Goal: Task Accomplishment & Management: Complete application form

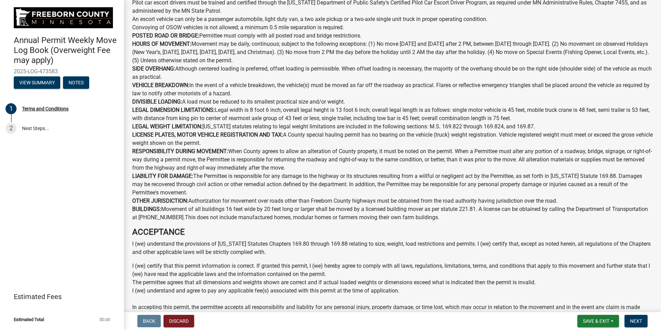
scroll to position [276, 0]
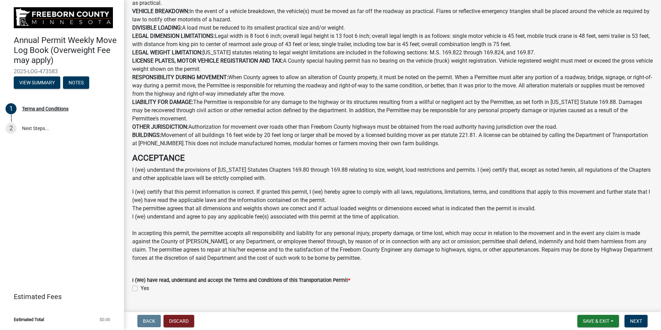
click at [139, 289] on div "Yes" at bounding box center [392, 288] width 521 height 8
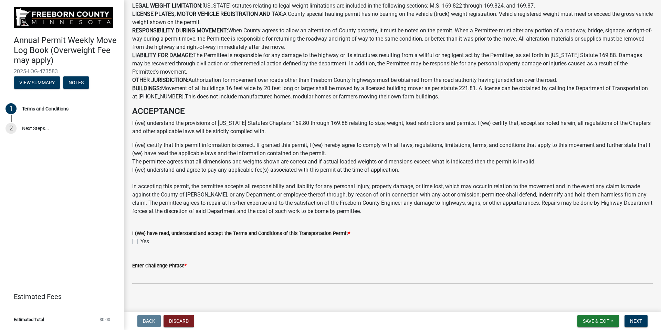
scroll to position [329, 0]
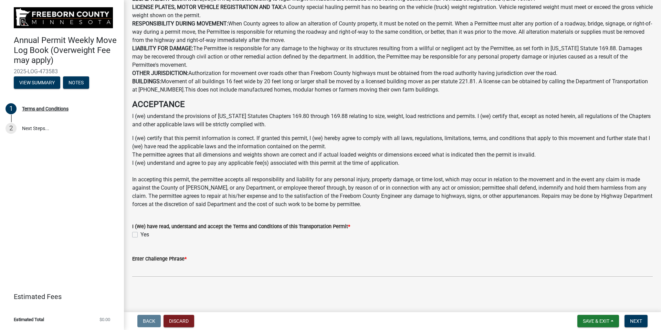
click at [141, 235] on label "Yes" at bounding box center [145, 235] width 9 height 8
click at [141, 235] on input "Yes" at bounding box center [143, 233] width 4 height 4
checkbox input "true"
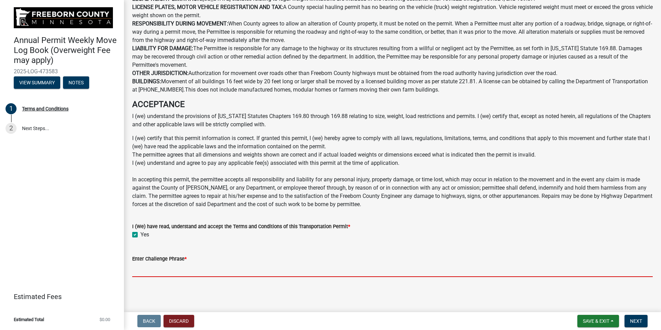
click at [173, 273] on input "Enter Challenge Phrase *" at bounding box center [392, 270] width 521 height 14
type input "[PERSON_NAME]"
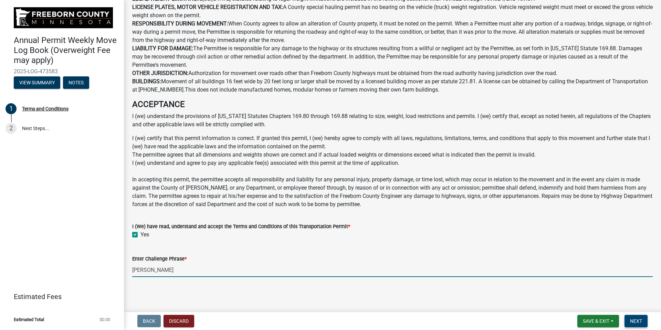
click at [631, 321] on span "Next" at bounding box center [636, 322] width 12 height 6
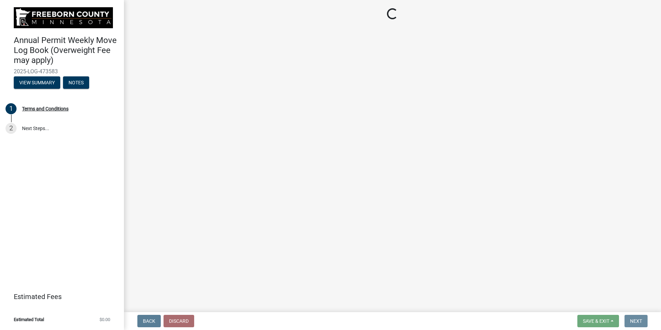
scroll to position [0, 0]
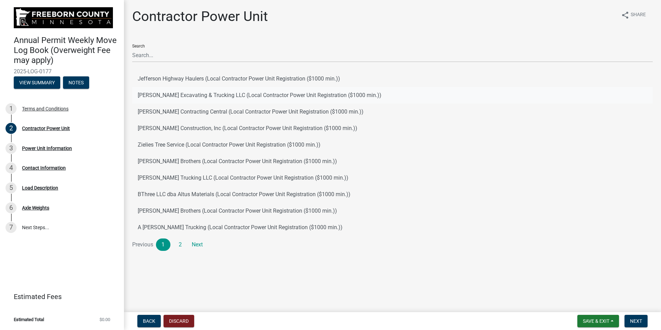
click at [176, 96] on button "[PERSON_NAME] Excavating & Trucking LLC (Local Contractor Power Unit Registrati…" at bounding box center [392, 95] width 521 height 17
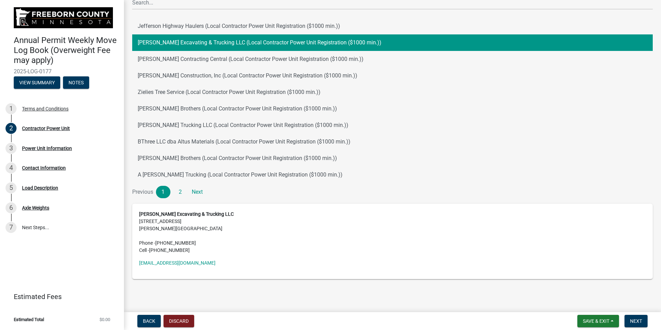
scroll to position [55, 0]
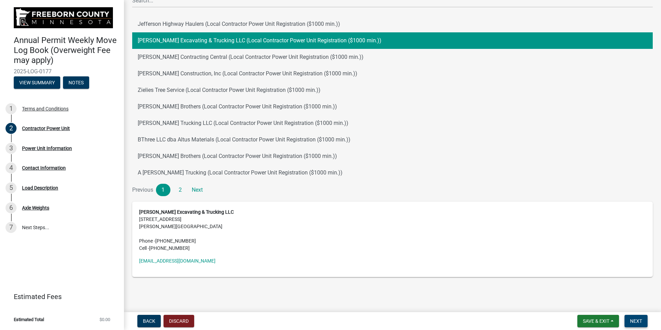
click at [642, 325] on button "Next" at bounding box center [636, 321] width 23 height 12
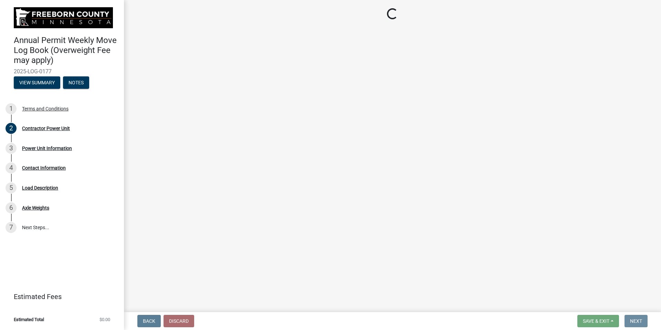
scroll to position [0, 0]
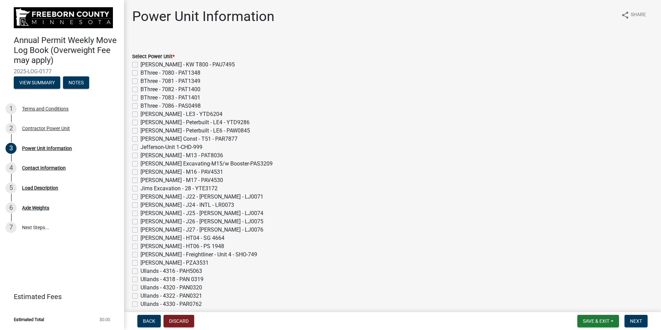
click at [243, 165] on label "[PERSON_NAME] Excavating-M15/w Booster-PAS3209" at bounding box center [207, 164] width 132 height 8
click at [145, 164] on input "[PERSON_NAME] Excavating-M15/w Booster-PAS3209" at bounding box center [143, 162] width 4 height 4
checkbox input "true"
checkbox input "false"
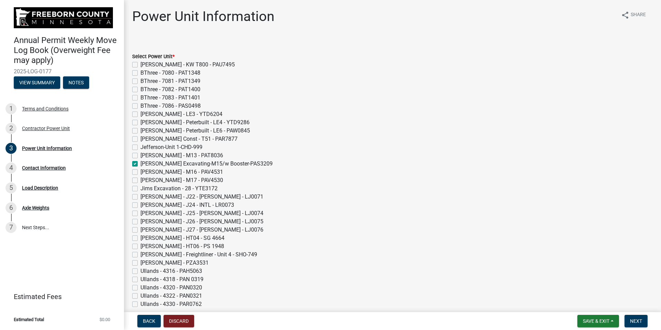
checkbox input "false"
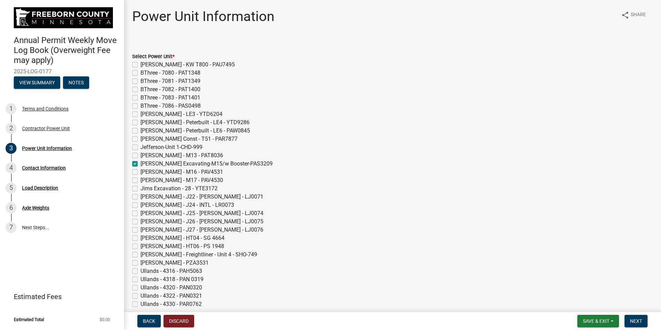
checkbox input "false"
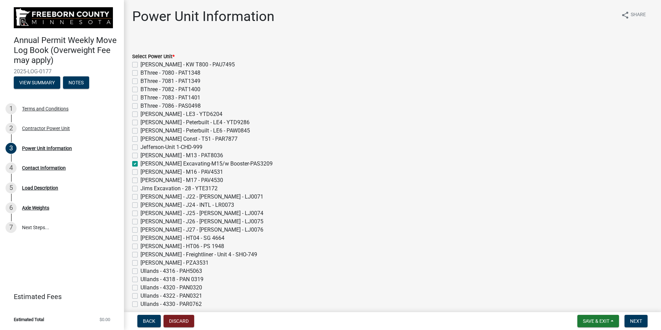
checkbox input "true"
checkbox input "false"
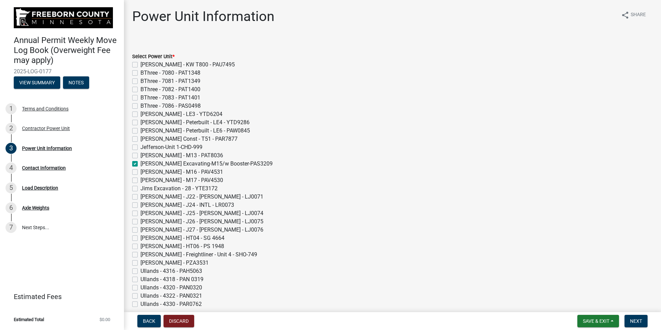
checkbox input "false"
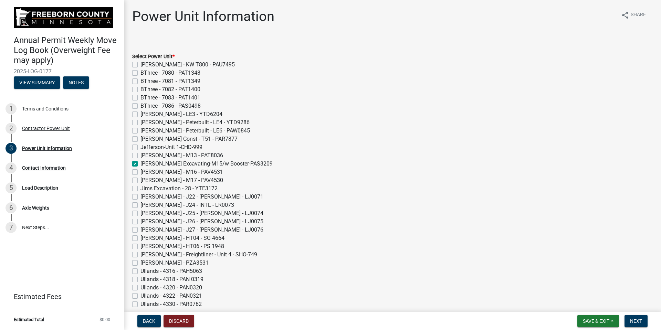
checkbox input "false"
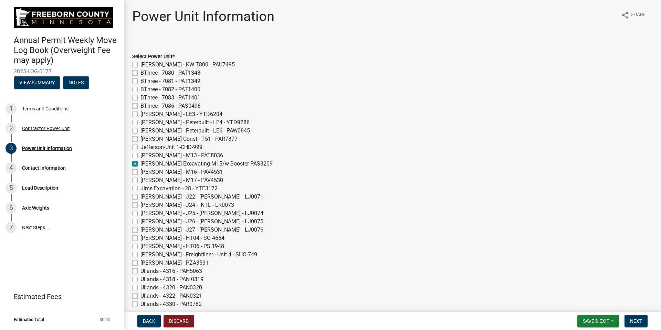
checkbox input "false"
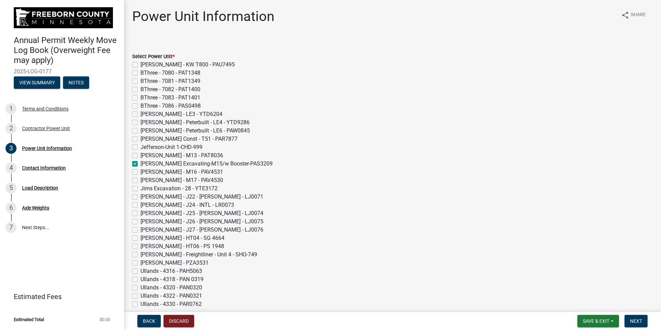
checkbox input "false"
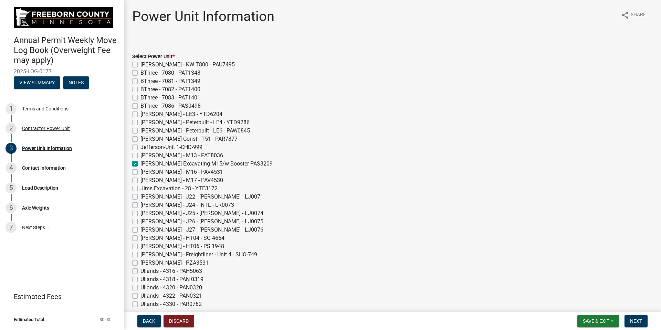
checkbox input "false"
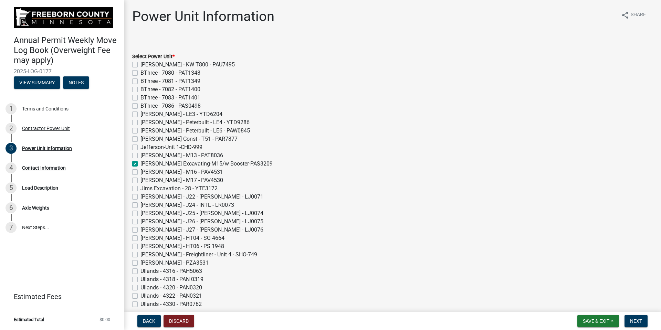
checkbox input "false"
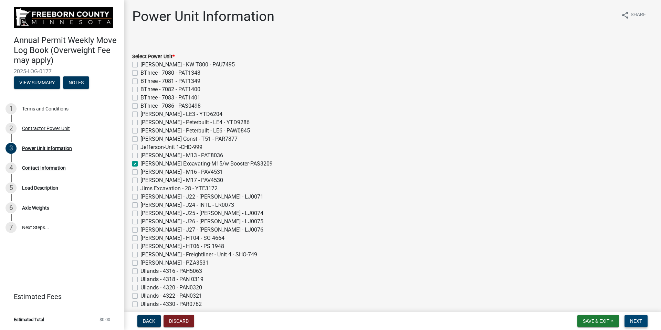
click at [628, 319] on button "Next" at bounding box center [636, 321] width 23 height 12
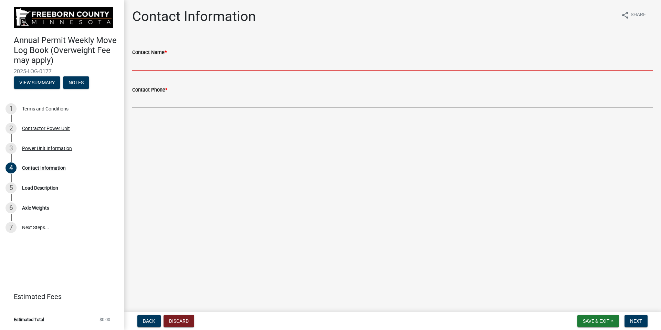
click at [182, 64] on input "Contact Name *" at bounding box center [392, 63] width 521 height 14
type input "[PERSON_NAME]"
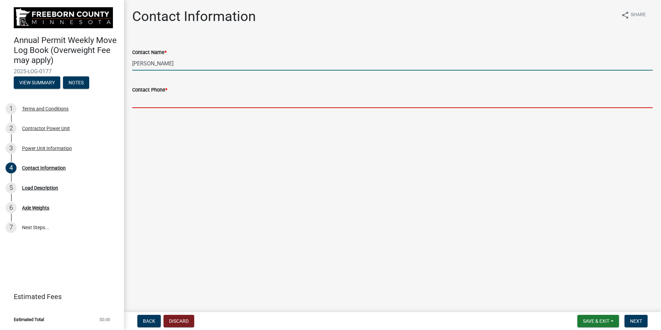
drag, startPoint x: 183, startPoint y: 69, endPoint x: 169, endPoint y: 95, distance: 29.6
click at [169, 95] on input "Contact Phone *" at bounding box center [392, 101] width 521 height 14
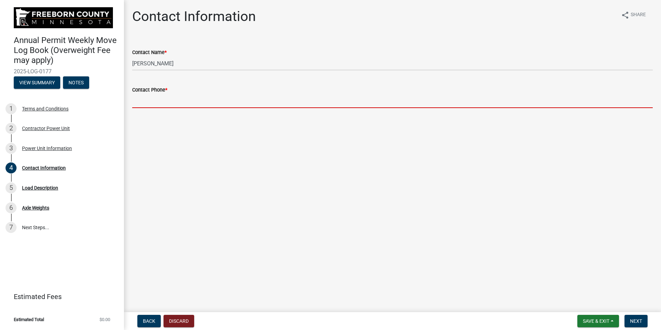
type input "5073831556"
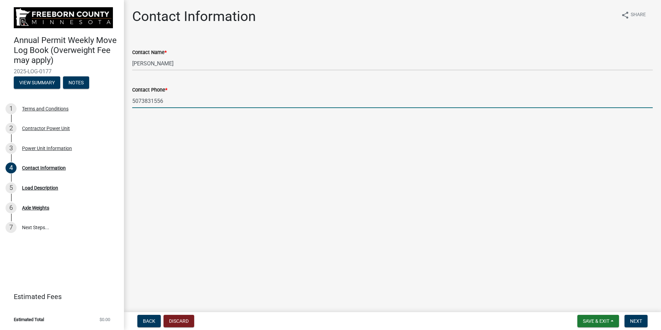
drag, startPoint x: 349, startPoint y: 186, endPoint x: 357, endPoint y: 187, distance: 8.6
click at [354, 186] on main "Contact Information share Share Contact Name * [PERSON_NAME] Contact Phone * [P…" at bounding box center [392, 155] width 537 height 310
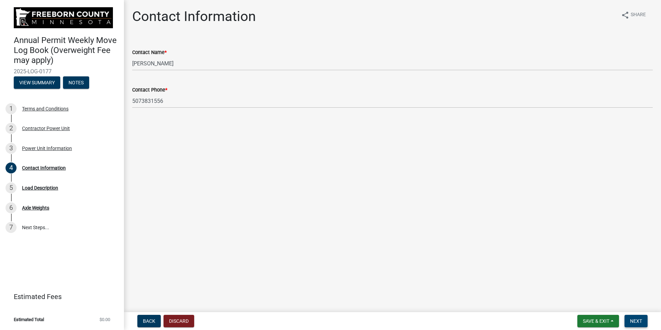
click at [633, 320] on span "Next" at bounding box center [636, 322] width 12 height 6
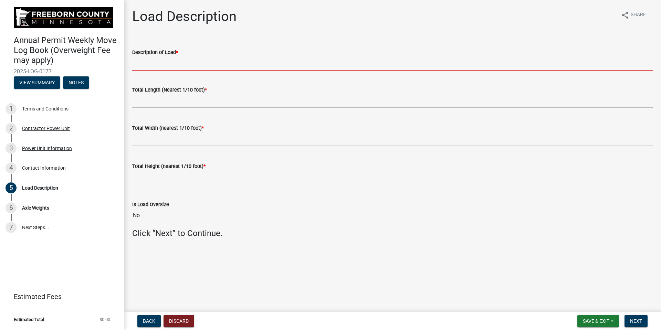
click at [169, 64] on input "Description of Load *" at bounding box center [392, 63] width 521 height 14
type input "CAT 340"
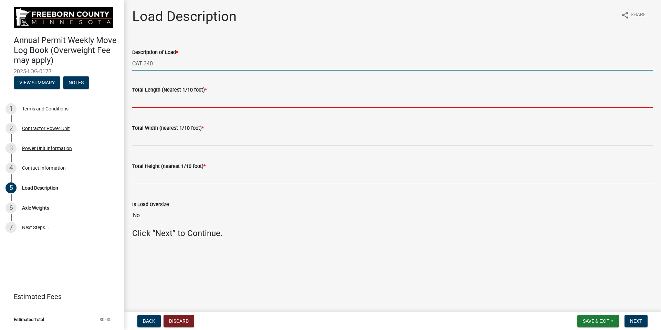
click at [176, 99] on input "text" at bounding box center [392, 101] width 521 height 14
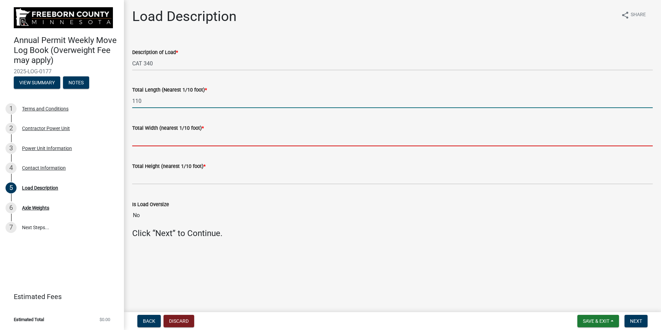
type input "110.0"
click at [164, 140] on input "text" at bounding box center [392, 139] width 521 height 14
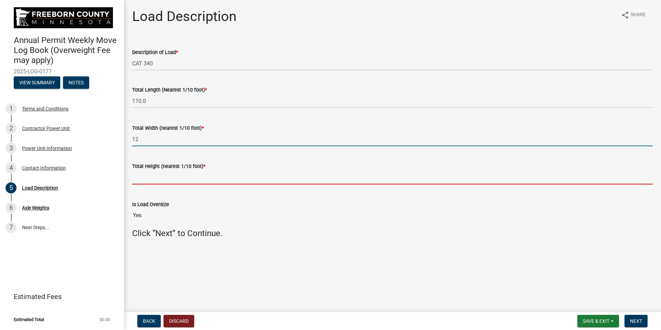
type input "12.0"
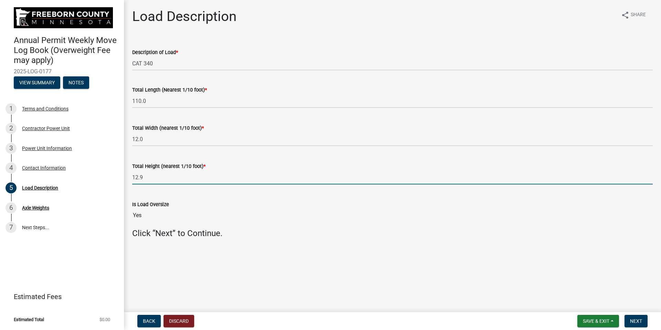
type input "12.9"
click at [414, 230] on main "Load Description share Share Description of Load * CAT 340 Total Length (Neares…" at bounding box center [392, 155] width 537 height 310
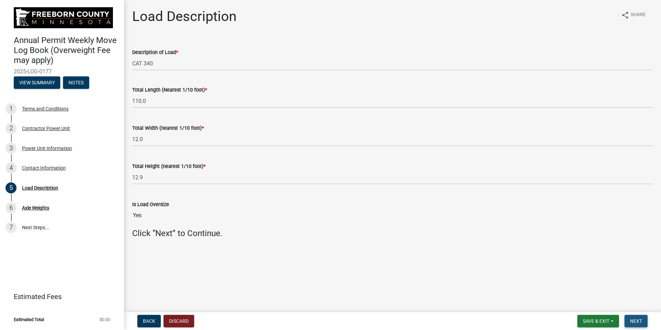
click at [642, 322] on span "Next" at bounding box center [636, 322] width 12 height 6
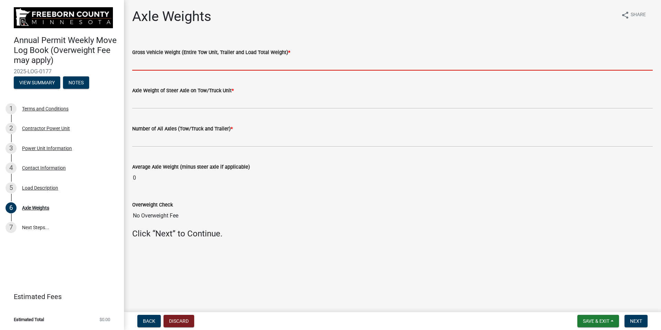
click at [178, 67] on input "text" at bounding box center [392, 63] width 521 height 14
type input "138000"
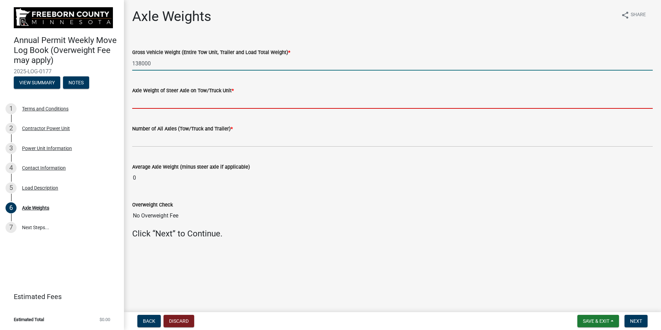
click at [195, 103] on input "text" at bounding box center [392, 102] width 521 height 14
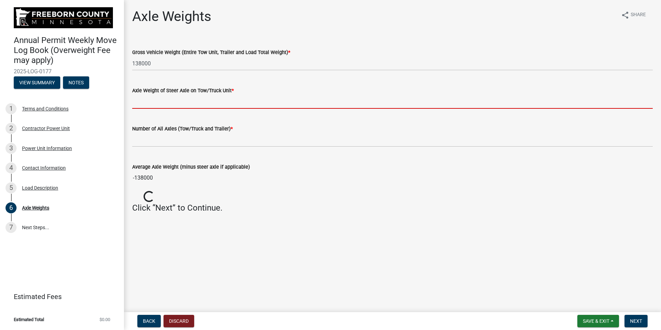
type input "20000"
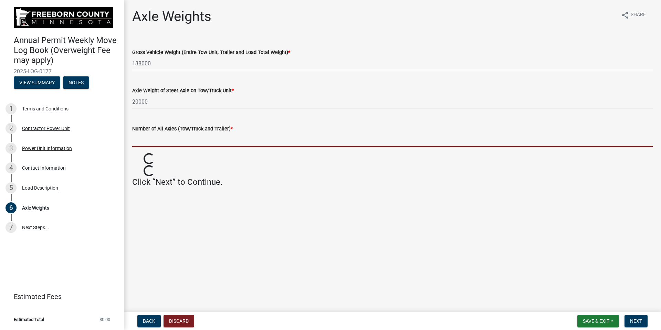
click at [174, 137] on input "text" at bounding box center [392, 140] width 521 height 14
type input "8"
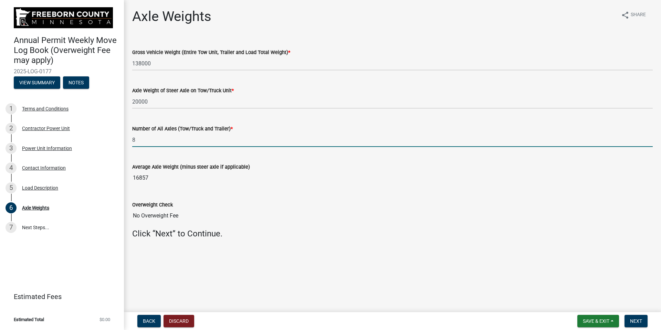
click at [165, 141] on input "8" at bounding box center [392, 140] width 521 height 14
type input "7"
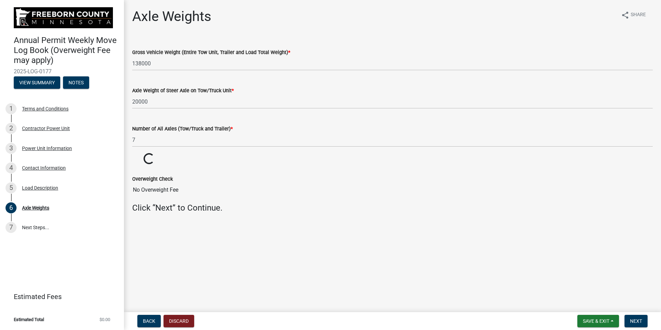
click at [356, 197] on wm-data-entity-input "Overweight Check No Overweight Fee" at bounding box center [392, 184] width 521 height 38
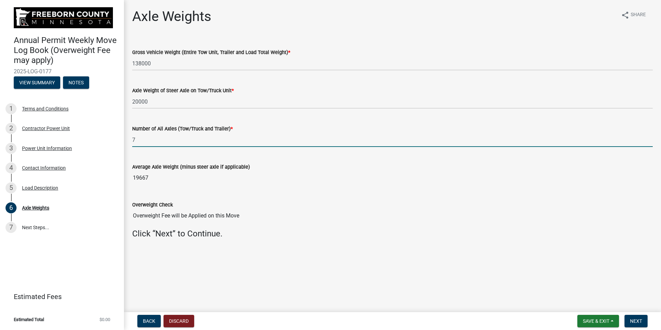
click at [157, 138] on input "7" at bounding box center [392, 140] width 521 height 14
type input "8"
click at [379, 187] on wm-data-entity-input-list "Gross Vehicle Weight (Entire Tow Unit, Trailer and Load Total Weight) * 138000 …" at bounding box center [392, 142] width 521 height 206
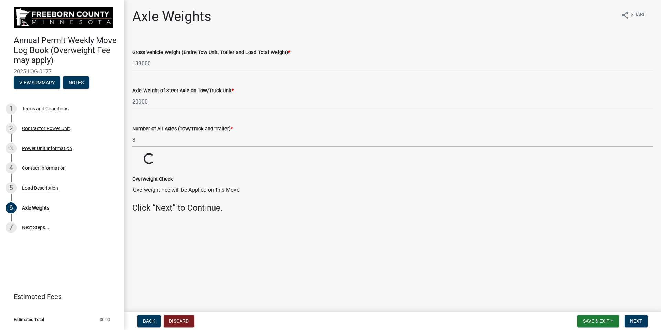
drag, startPoint x: 195, startPoint y: 111, endPoint x: 183, endPoint y: 105, distance: 13.3
click at [194, 111] on wm-data-entity-input "Axle Weight of Steer Axle on Tow/Truck Unit * 20000" at bounding box center [392, 96] width 521 height 38
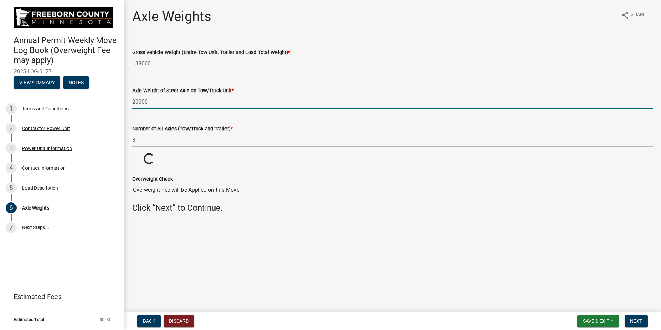
click at [173, 101] on input "20000" at bounding box center [392, 102] width 521 height 14
drag, startPoint x: 159, startPoint y: 101, endPoint x: 85, endPoint y: 101, distance: 74.7
click at [85, 101] on div "Annual Permit Weekly Move Log Book (Overweight Fee may apply) 2025-LOG-0177 Vie…" at bounding box center [330, 165] width 661 height 330
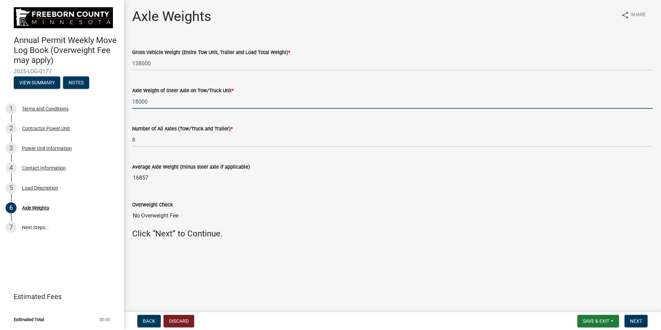
type input "18000"
click at [362, 194] on div "Overweight Check No Overweight Fee" at bounding box center [392, 207] width 521 height 32
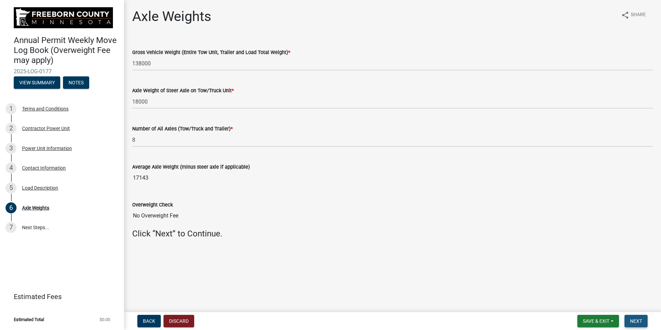
click at [632, 322] on span "Next" at bounding box center [636, 322] width 12 height 6
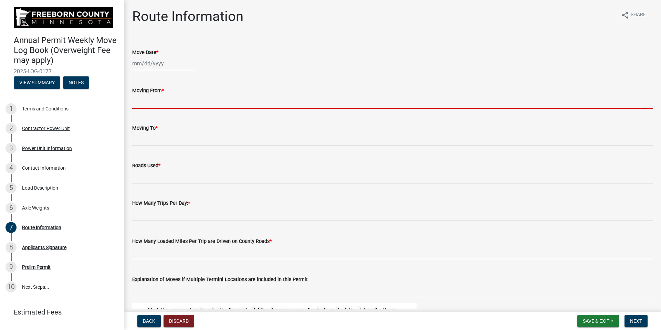
click at [164, 95] on input "Moving From *" at bounding box center [392, 102] width 521 height 14
type input "a"
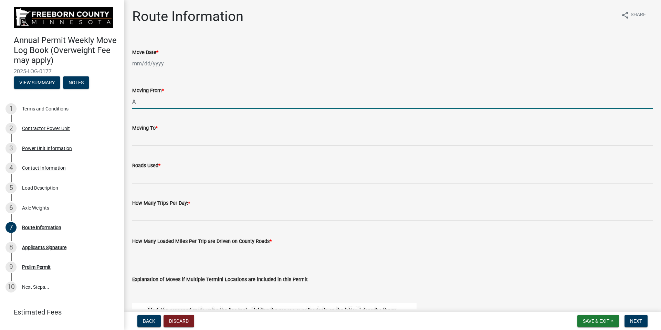
type input "Aldis"
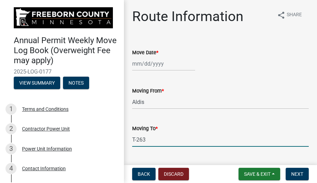
type input "T-263"
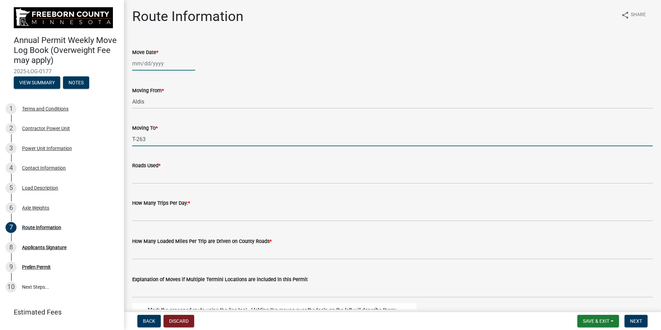
click at [148, 64] on div at bounding box center [163, 63] width 63 height 14
select select "9"
select select "2025"
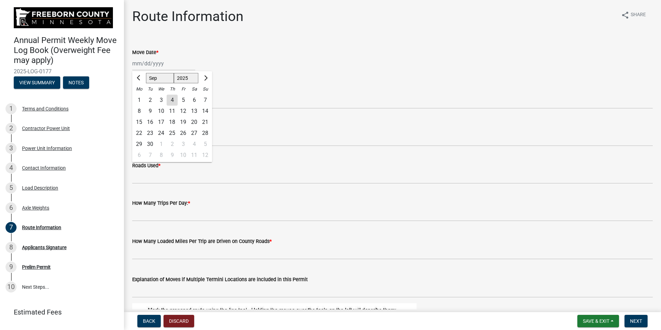
click at [173, 99] on div "4" at bounding box center [172, 100] width 11 height 11
type input "[DATE]"
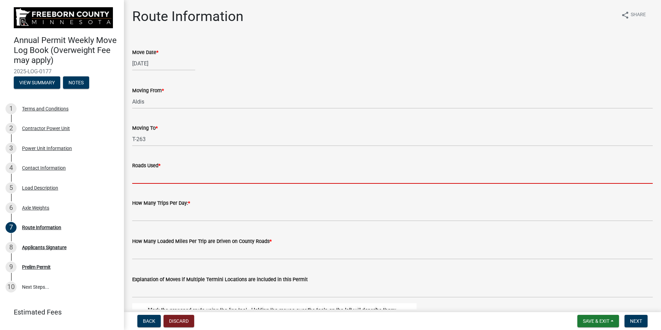
drag, startPoint x: 250, startPoint y: 173, endPoint x: 229, endPoint y: 174, distance: 20.7
click at [250, 173] on input "Roads Used *" at bounding box center [392, 177] width 521 height 14
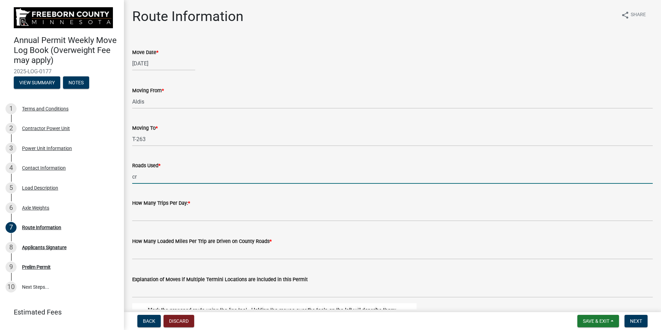
type input "c"
type input "CR46-CR30-CR19-T263"
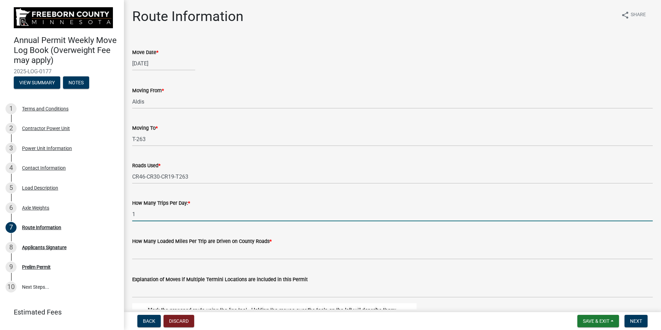
type input "1"
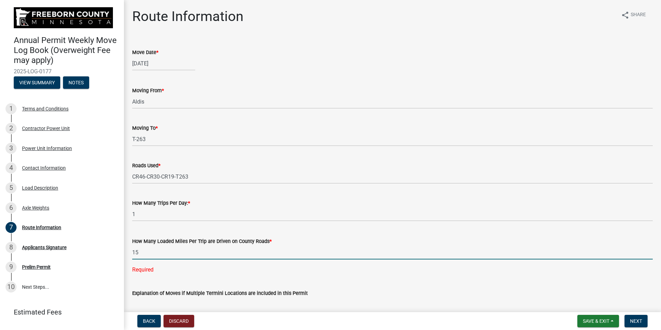
type input "15"
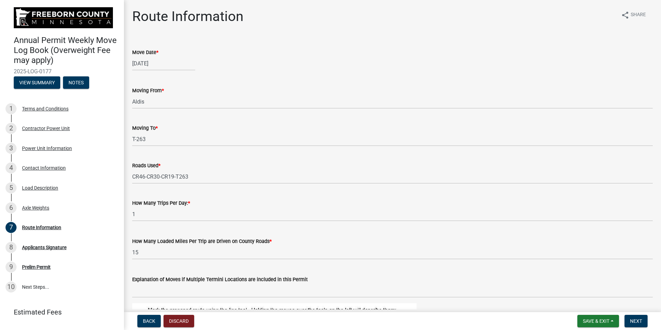
click at [339, 283] on div "Explanation of Moves if Multiple Termini Locations are included in this Permit" at bounding box center [392, 282] width 521 height 32
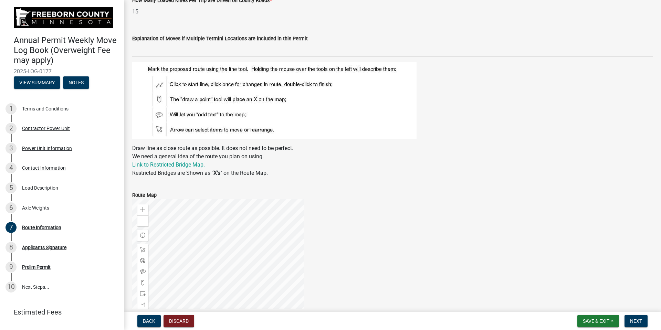
scroll to position [379, 0]
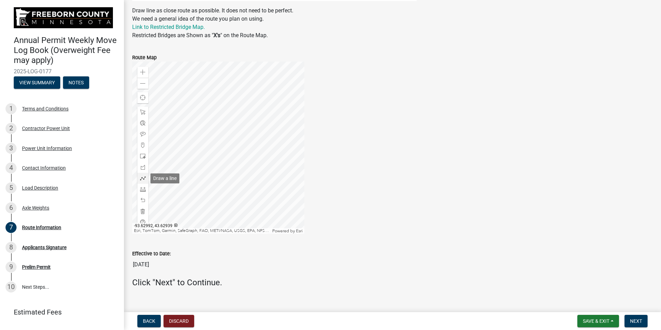
click at [141, 175] on div at bounding box center [142, 178] width 11 height 11
click at [140, 70] on span at bounding box center [143, 73] width 6 height 6
click at [221, 94] on div at bounding box center [218, 148] width 172 height 172
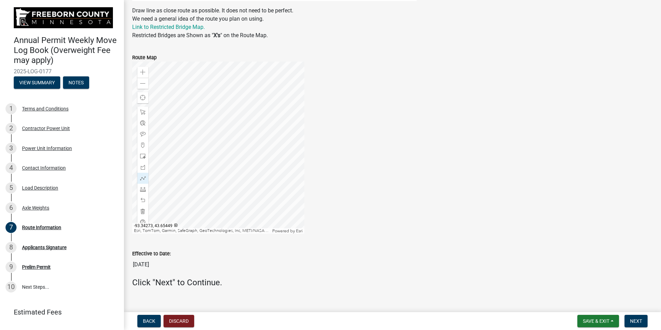
click at [230, 149] on div at bounding box center [218, 148] width 172 height 172
click at [186, 92] on div at bounding box center [218, 148] width 172 height 172
click at [141, 72] on span at bounding box center [143, 73] width 6 height 6
click at [233, 159] on div at bounding box center [218, 148] width 172 height 172
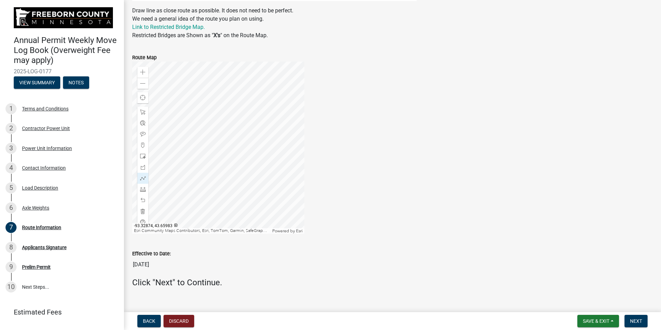
click at [196, 99] on div at bounding box center [218, 148] width 172 height 172
click at [199, 101] on div at bounding box center [218, 148] width 172 height 172
click at [143, 180] on span at bounding box center [143, 179] width 6 height 6
click at [194, 100] on div at bounding box center [218, 148] width 172 height 172
click at [178, 96] on div at bounding box center [218, 148] width 172 height 172
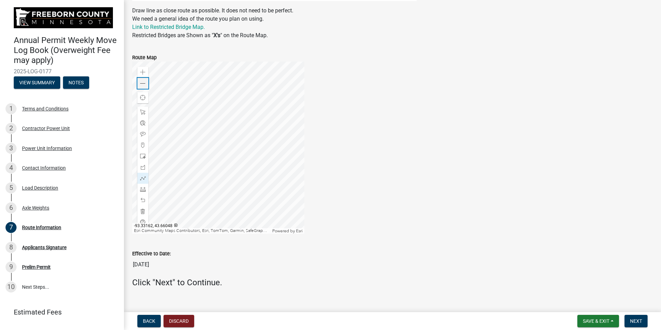
click at [143, 83] on span at bounding box center [143, 84] width 6 height 6
click at [193, 122] on div at bounding box center [218, 148] width 172 height 172
click at [149, 149] on div at bounding box center [218, 148] width 172 height 172
click at [174, 151] on div at bounding box center [218, 148] width 172 height 172
click at [175, 155] on div at bounding box center [218, 148] width 172 height 172
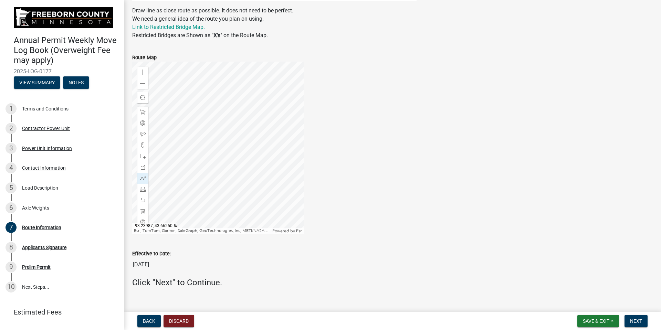
click at [190, 148] on div at bounding box center [218, 148] width 172 height 172
click at [164, 160] on div at bounding box center [218, 148] width 172 height 172
click at [173, 162] on div at bounding box center [218, 148] width 172 height 172
click at [233, 159] on div at bounding box center [218, 148] width 172 height 172
click at [236, 138] on div at bounding box center [218, 148] width 172 height 172
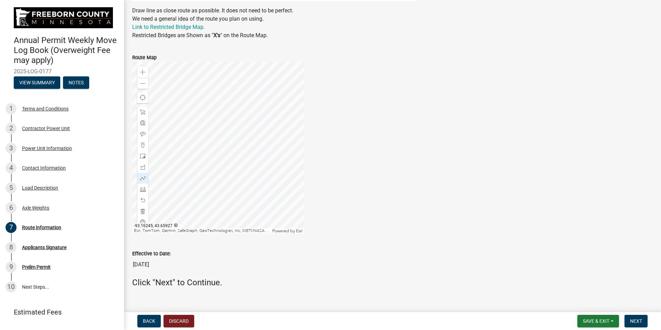
click at [260, 94] on div at bounding box center [218, 148] width 172 height 172
click at [252, 115] on div at bounding box center [218, 148] width 172 height 172
click at [263, 109] on div at bounding box center [218, 148] width 172 height 172
click at [253, 90] on div at bounding box center [218, 148] width 172 height 172
click at [262, 159] on div at bounding box center [218, 148] width 172 height 172
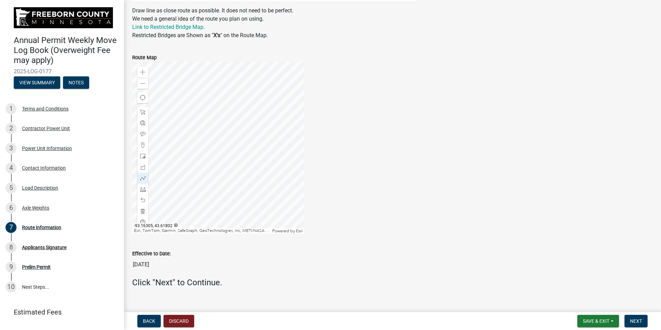
click at [179, 140] on div at bounding box center [218, 148] width 172 height 172
click at [192, 145] on div at bounding box center [218, 148] width 172 height 172
click at [189, 121] on div at bounding box center [218, 148] width 172 height 172
click at [167, 143] on div at bounding box center [218, 148] width 172 height 172
click at [297, 138] on div at bounding box center [218, 148] width 172 height 172
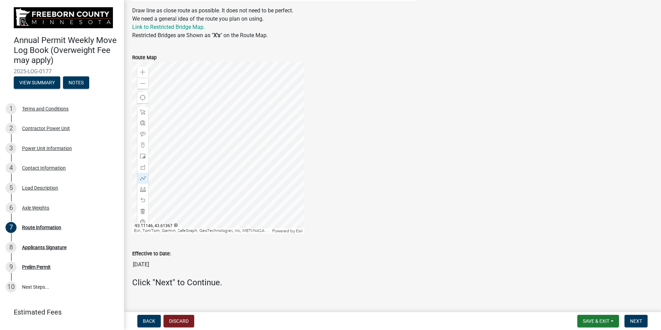
click at [173, 130] on div at bounding box center [218, 148] width 172 height 172
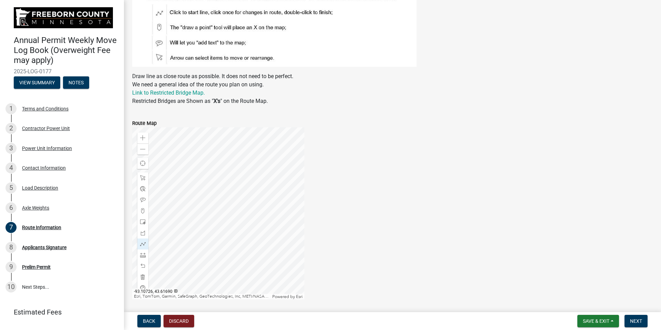
scroll to position [344, 0]
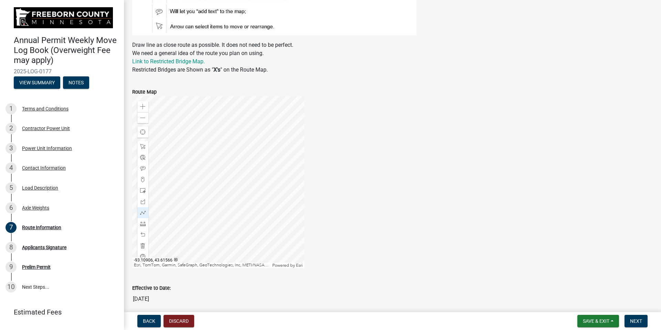
click at [183, 154] on div at bounding box center [218, 182] width 172 height 172
click at [183, 177] on div at bounding box center [218, 182] width 172 height 172
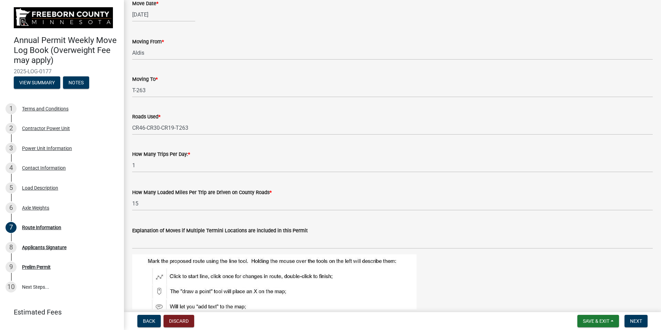
scroll to position [0, 0]
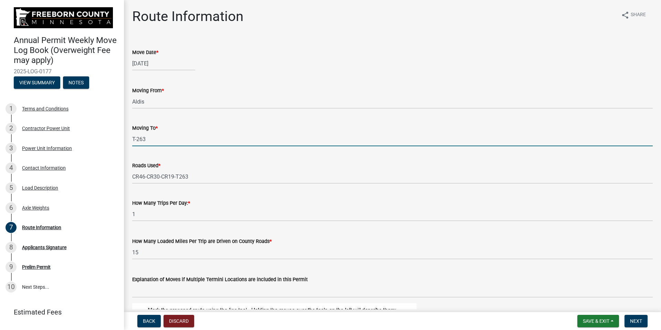
click at [144, 140] on input "T-263" at bounding box center [392, 139] width 521 height 14
type input "T"
type input "880TH AVE/T263"
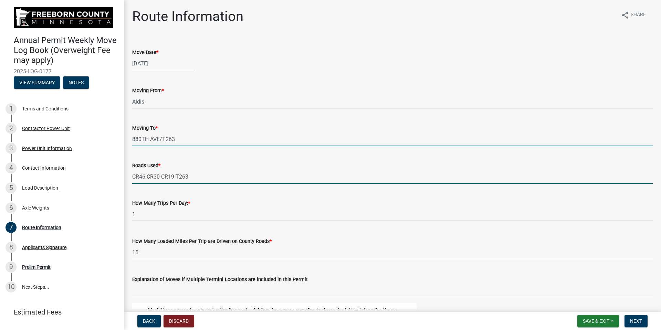
click at [177, 177] on input "CR46-CR30-CR19-T263" at bounding box center [392, 177] width 521 height 14
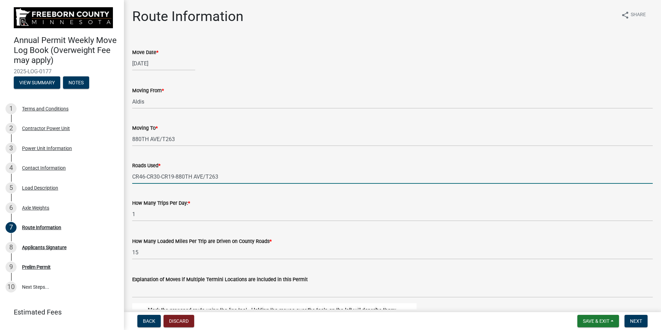
type input "CR46-CR30-CR19-880TH AVE/T263"
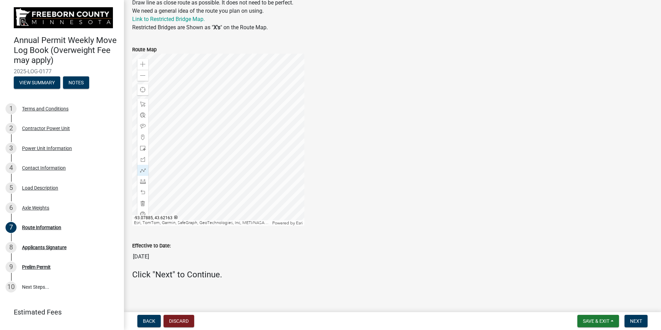
scroll to position [390, 0]
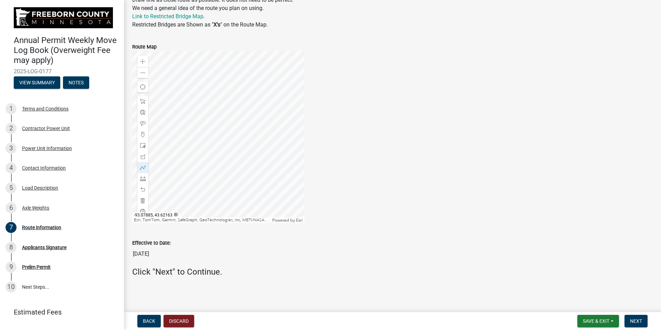
drag, startPoint x: 654, startPoint y: 324, endPoint x: 643, endPoint y: 323, distance: 11.4
click at [654, 324] on div "Back Discard Save & Exit Save Save & Exit Next" at bounding box center [393, 321] width 526 height 12
click at [643, 323] on button "Next" at bounding box center [636, 321] width 23 height 12
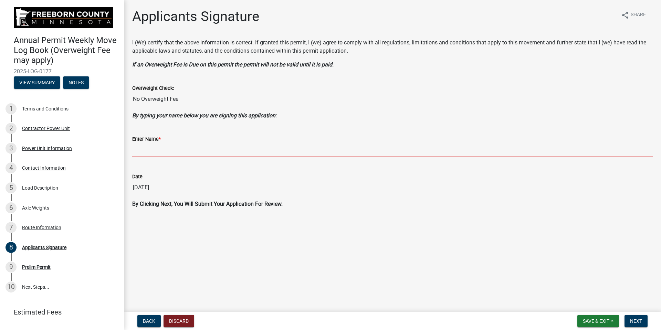
click at [179, 156] on input "Enter Name *" at bounding box center [392, 150] width 521 height 14
type input "b"
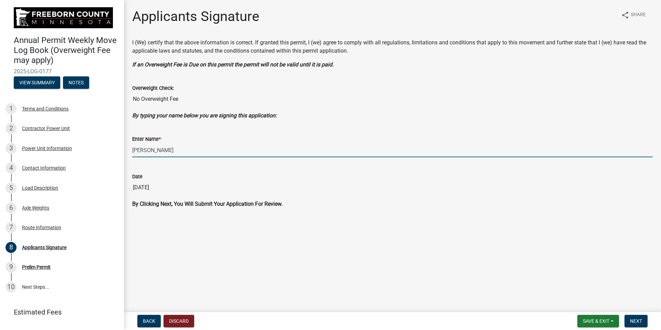
type input "[PERSON_NAME]"
click at [414, 226] on main "Applicants Signature share Share I (We) certify that the above information is c…" at bounding box center [392, 155] width 537 height 310
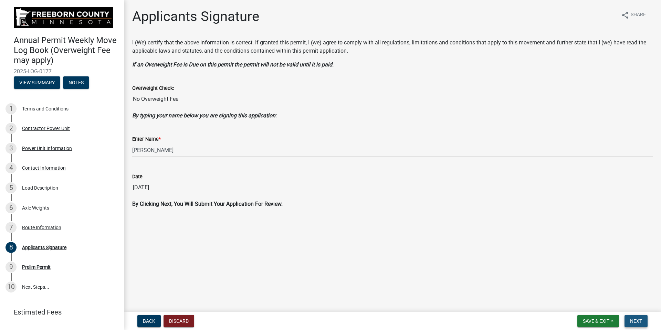
click at [640, 315] on button "Next" at bounding box center [636, 321] width 23 height 12
